Goal: Find specific page/section: Find specific page/section

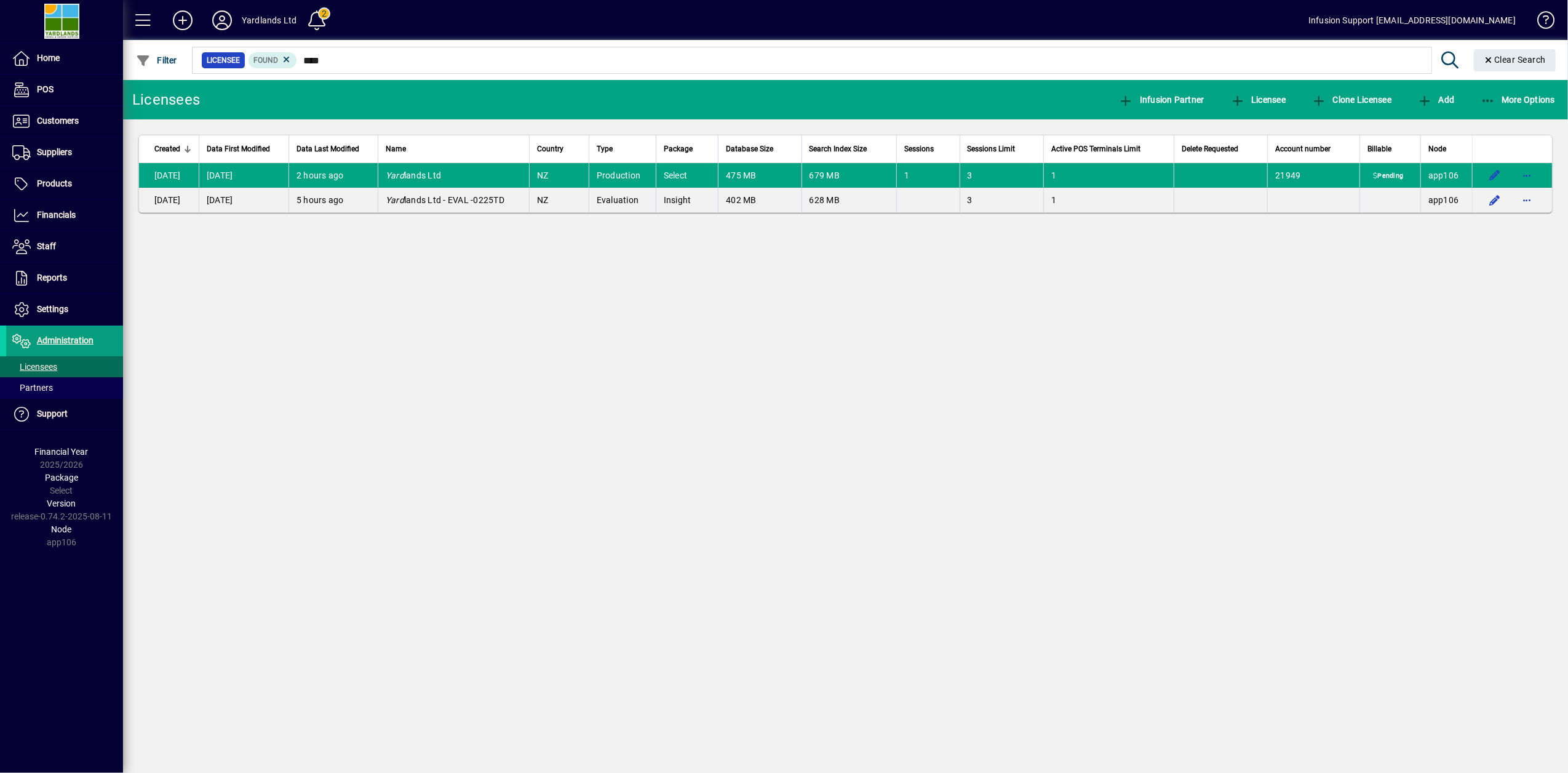
click at [395, 60] on input "****" at bounding box center [859, 61] width 1125 height 18
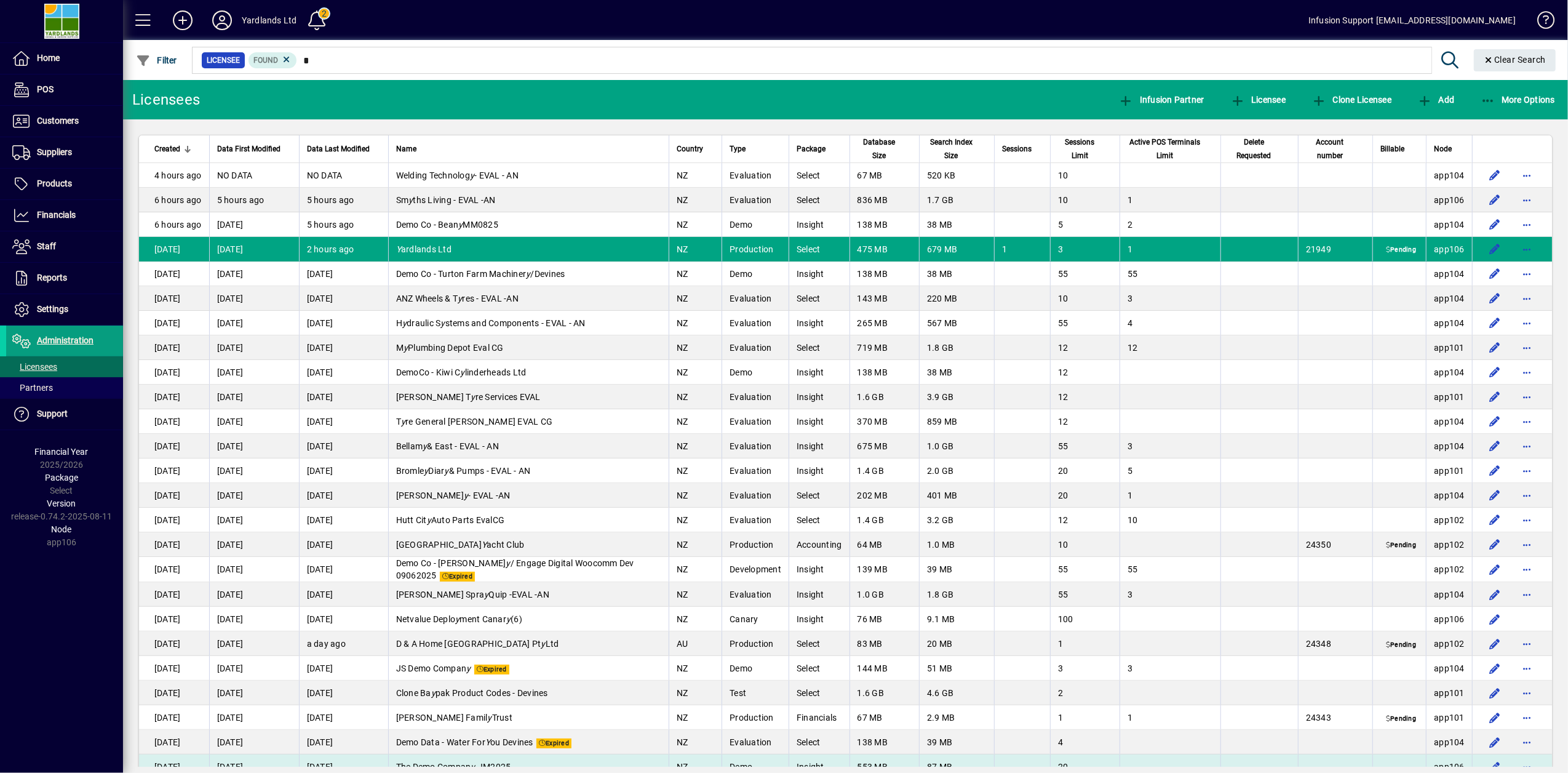
type input "*"
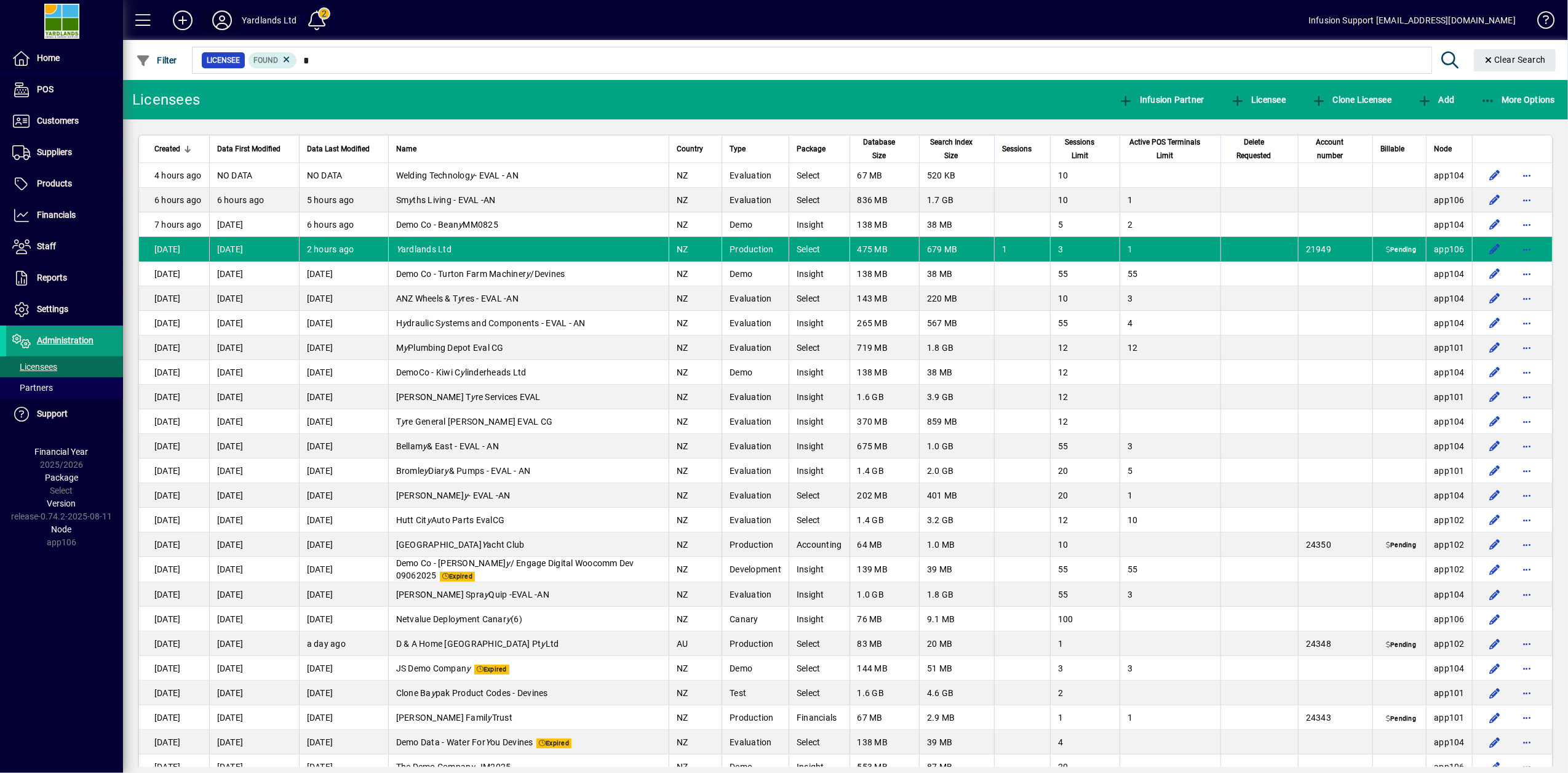
click at [214, 20] on icon at bounding box center [221, 21] width 25 height 20
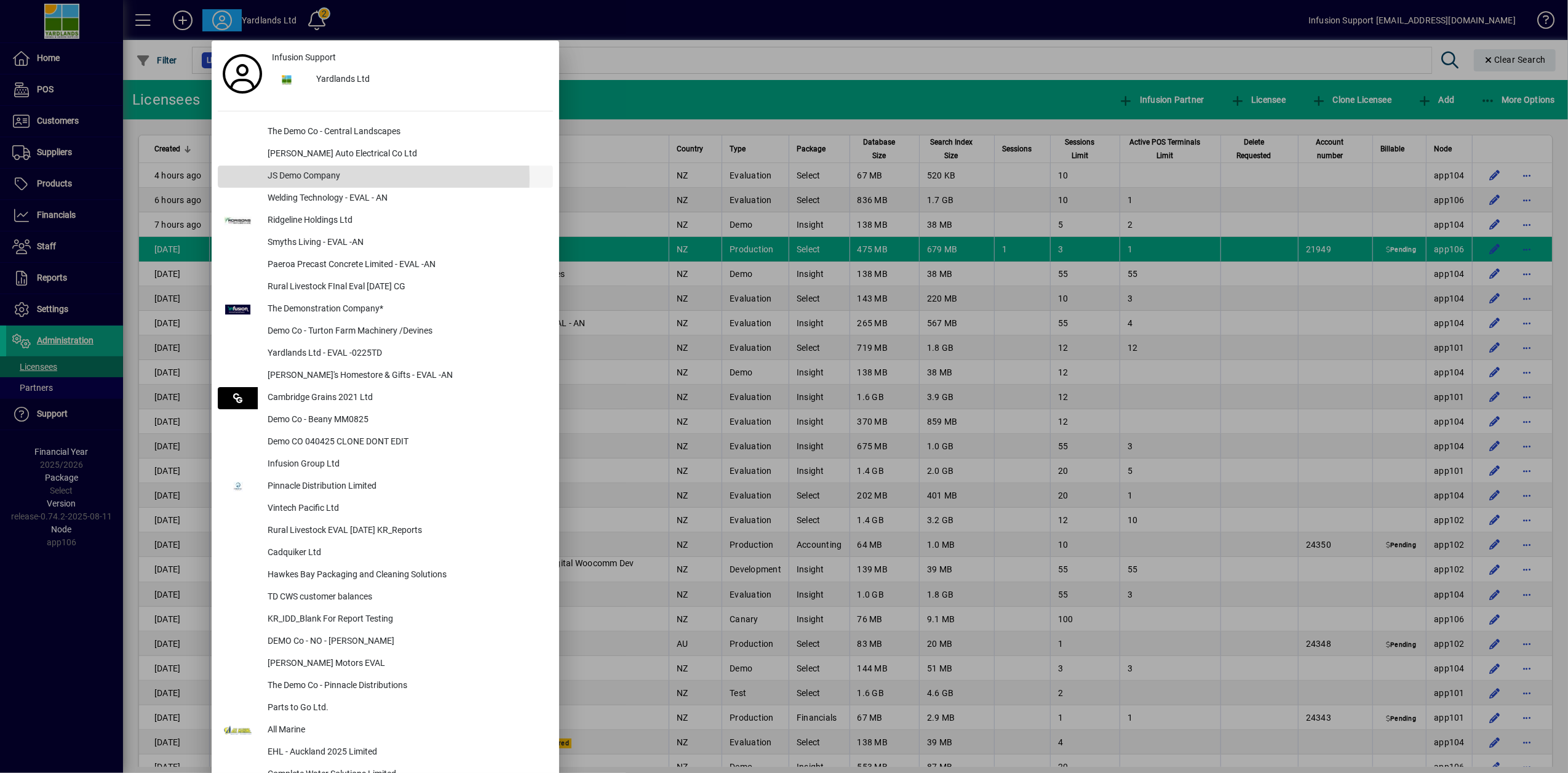
click at [311, 178] on div "JS Demo Company" at bounding box center [405, 176] width 295 height 23
